Goal: Task Accomplishment & Management: Use online tool/utility

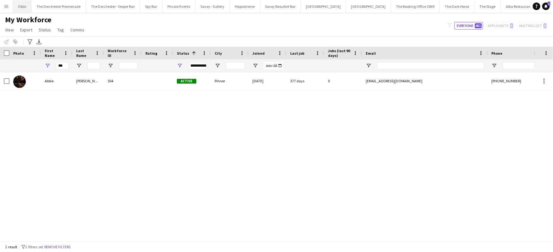
click at [22, 7] on button "Oblix Close" at bounding box center [22, 6] width 19 height 12
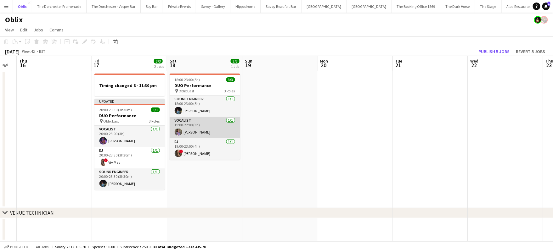
scroll to position [0, 207]
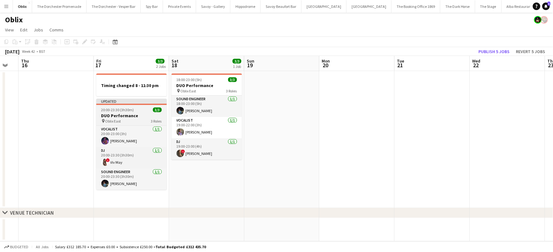
click at [117, 101] on div "Updated" at bounding box center [131, 101] width 70 height 5
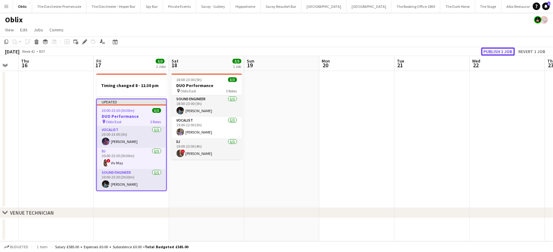
click at [493, 50] on button "Publish 1 job" at bounding box center [498, 52] width 34 height 8
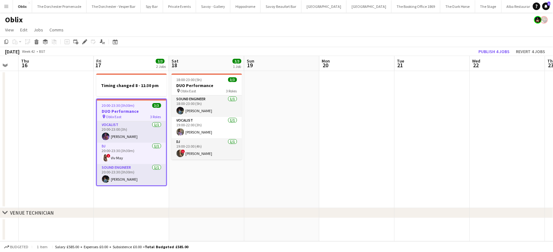
click at [262, 189] on app-date-cell at bounding box center [281, 139] width 75 height 137
